Goal: Use online tool/utility: Use online tool/utility

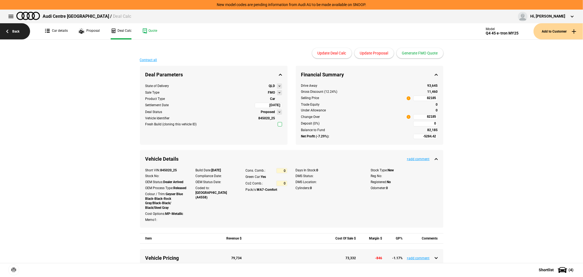
click at [14, 29] on link "Back" at bounding box center [15, 31] width 30 height 16
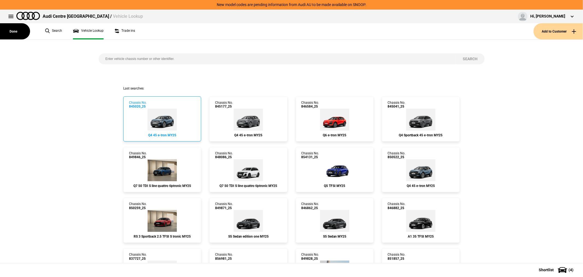
click at [180, 111] on link "Chassis No. 845020_25 Q4 45 e-tron MY25" at bounding box center [162, 118] width 78 height 45
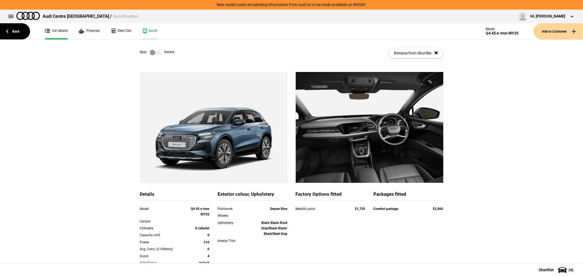
click at [149, 31] on link "Quote" at bounding box center [149, 31] width 15 height 16
click at [154, 53] on label at bounding box center [156, 52] width 12 height 5
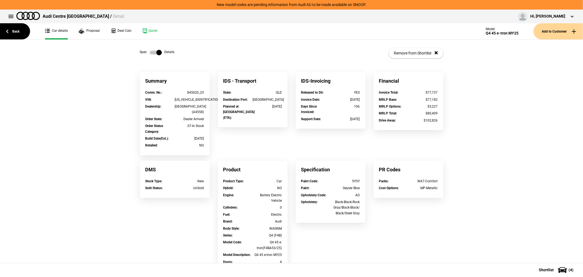
click at [151, 51] on label at bounding box center [156, 52] width 12 height 5
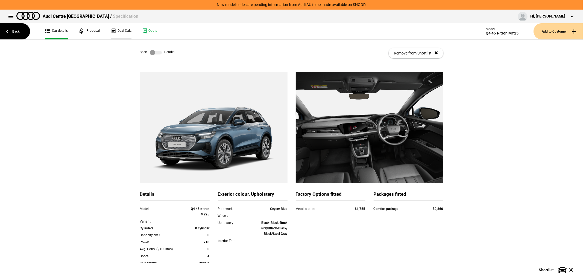
click at [123, 30] on link "Deal Calc" at bounding box center [121, 31] width 21 height 16
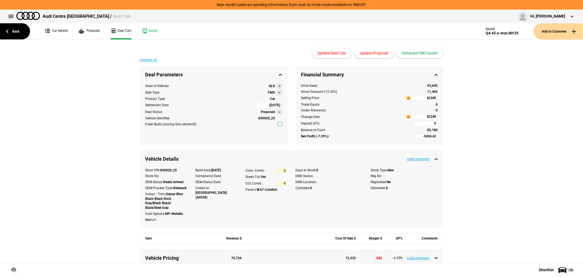
click at [420, 98] on input "82185" at bounding box center [425, 97] width 25 height 5
type input "79000"
type input "-8179.88"
type input "79000"
click at [372, 50] on button "Update Proposal" at bounding box center [373, 53] width 39 height 10
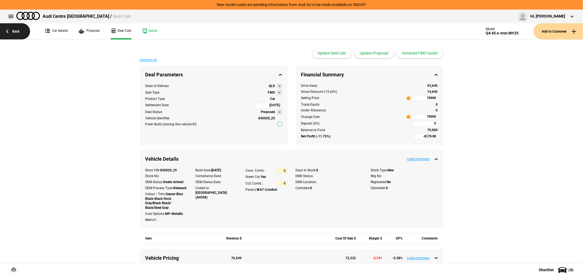
click at [13, 30] on link "Back" at bounding box center [15, 31] width 30 height 16
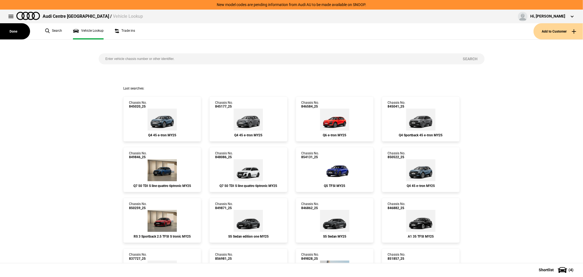
click at [186, 59] on input "search" at bounding box center [277, 58] width 357 height 11
type input "845003"
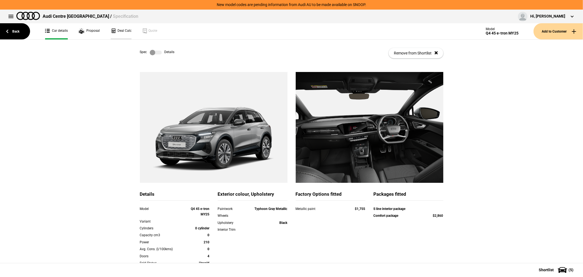
click at [122, 29] on link "Deal Calc" at bounding box center [121, 31] width 21 height 16
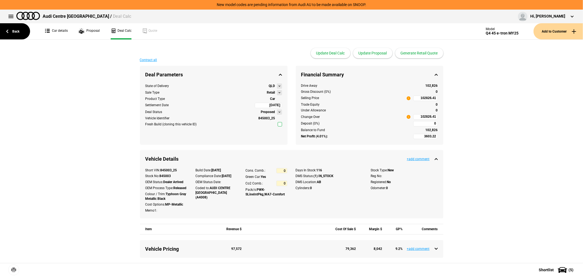
click at [278, 93] on button at bounding box center [279, 92] width 5 height 5
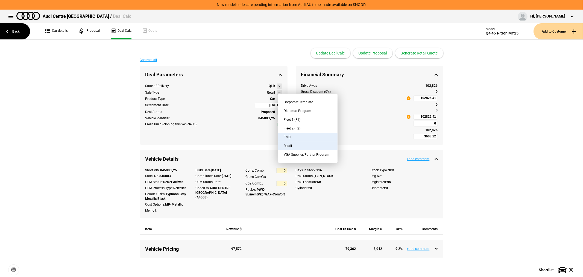
click at [295, 136] on button "FMO" at bounding box center [307, 137] width 59 height 9
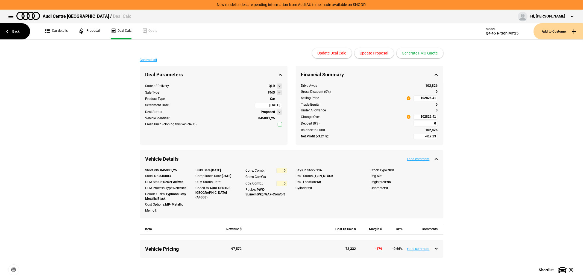
type input "-2417.23"
type input "82588.91"
type input "-4917.23"
